Goal: Task Accomplishment & Management: Manage account settings

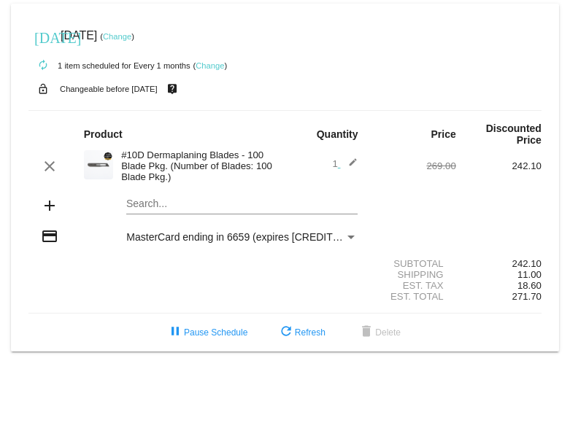
click at [212, 66] on link "Change" at bounding box center [210, 65] width 28 height 9
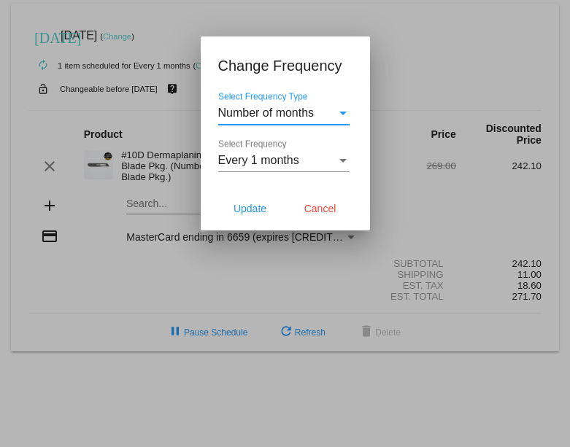
click at [283, 166] on span "Every 1 months" at bounding box center [258, 160] width 81 height 12
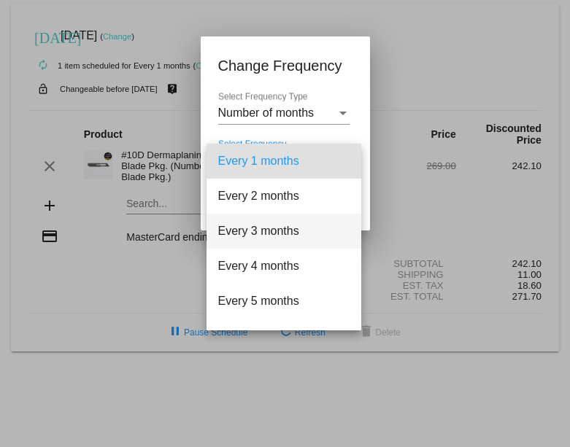
click at [283, 231] on span "Every 3 months" at bounding box center [283, 231] width 131 height 35
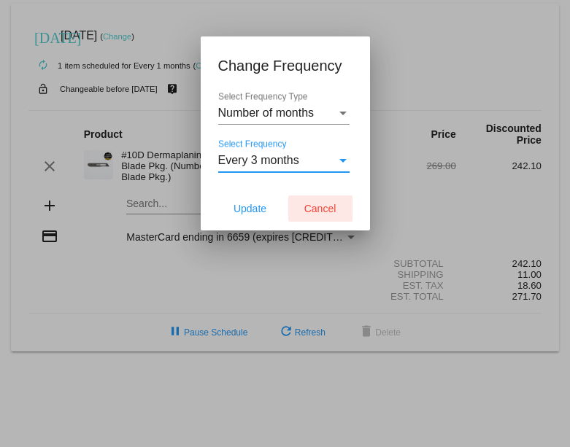
click at [317, 205] on span "Cancel" at bounding box center [320, 209] width 32 height 12
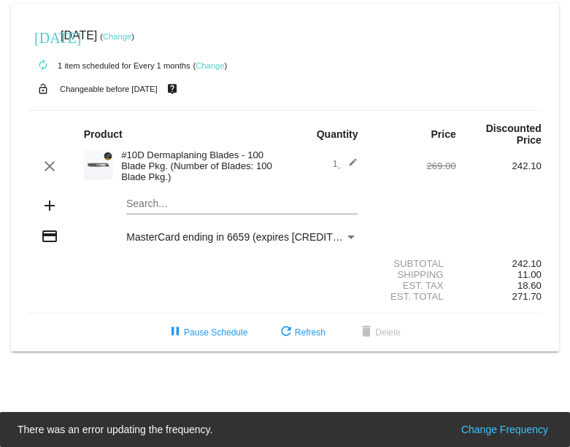
click at [212, 66] on link "Change" at bounding box center [210, 65] width 28 height 9
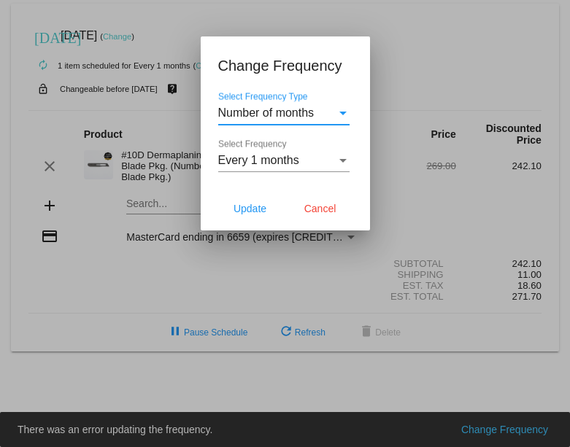
click at [250, 158] on span "Every 1 months" at bounding box center [258, 160] width 81 height 12
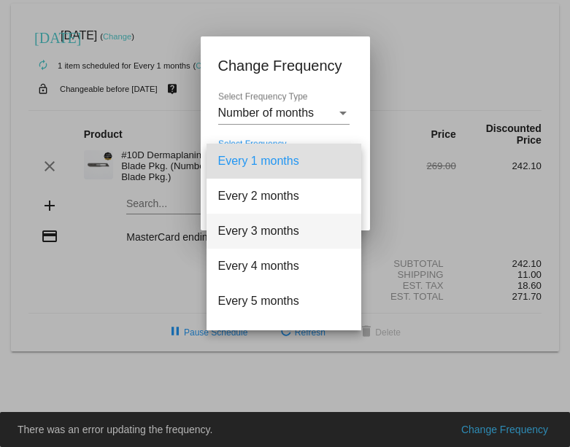
click at [257, 237] on span "Every 3 months" at bounding box center [283, 231] width 131 height 35
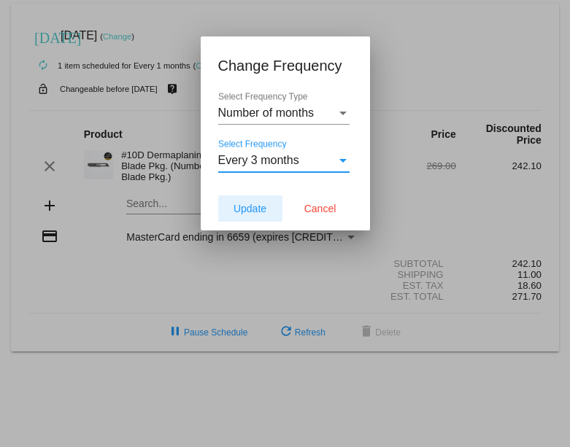
click at [250, 210] on span "Update" at bounding box center [250, 209] width 33 height 12
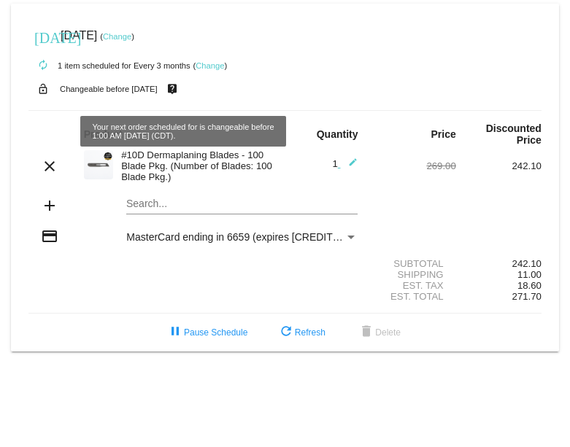
click at [181, 93] on mat-icon "live_help" at bounding box center [173, 89] width 18 height 19
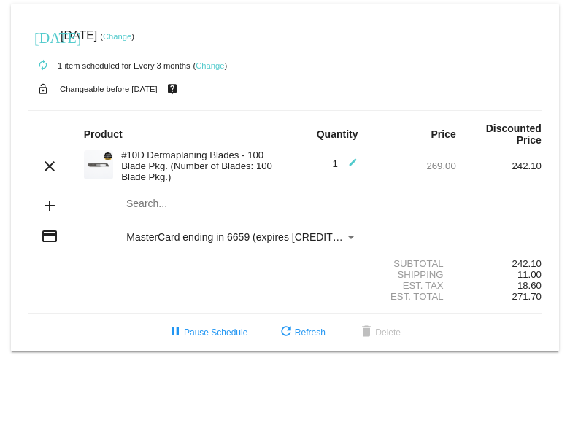
click at [181, 93] on mat-icon "live_help" at bounding box center [173, 89] width 18 height 19
click at [181, 86] on mat-icon "live_help" at bounding box center [173, 89] width 18 height 19
click at [181, 91] on mat-icon "live_help" at bounding box center [173, 89] width 18 height 19
click at [50, 103] on mat-card "[DATE] [DATE] ( Change ) autorenew 1 item scheduled for Every 3 months ( Change…" at bounding box center [285, 178] width 548 height 348
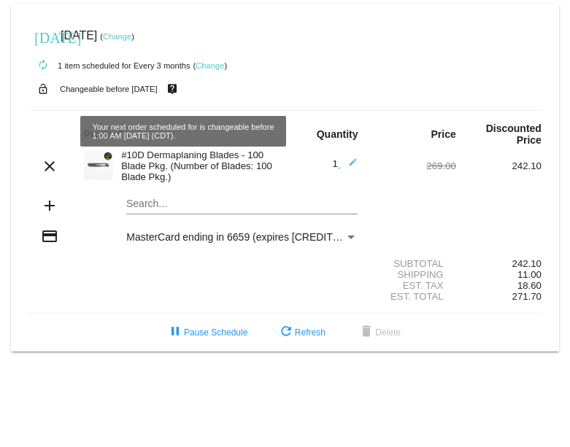
click at [259, 79] on div "autorenew 1 item scheduled for Every 3 months ( Change )" at bounding box center [284, 64] width 513 height 29
